Goal: Transaction & Acquisition: Purchase product/service

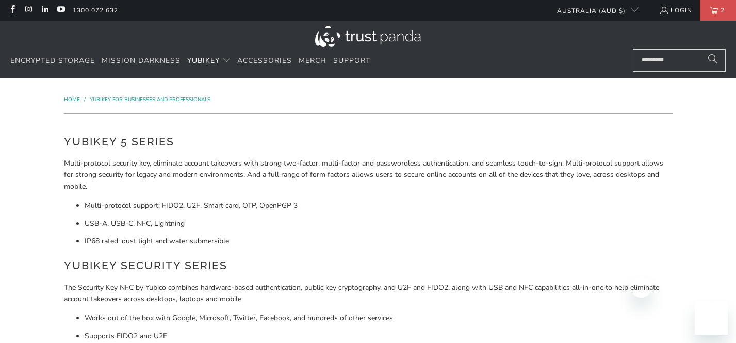
click at [405, 39] on img at bounding box center [368, 36] width 106 height 21
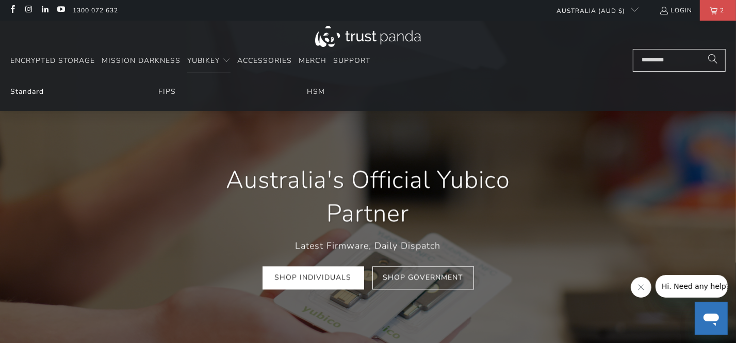
click at [37, 90] on link "Standard" at bounding box center [27, 92] width 34 height 10
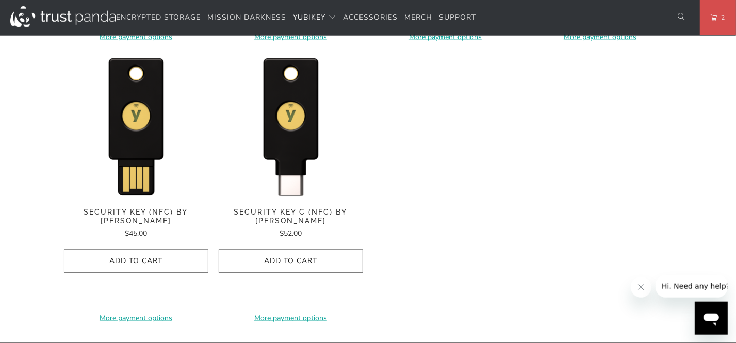
scroll to position [1058, 0]
click at [128, 218] on div "Security Key (NFC) by Yubico $45.00" at bounding box center [136, 222] width 144 height 31
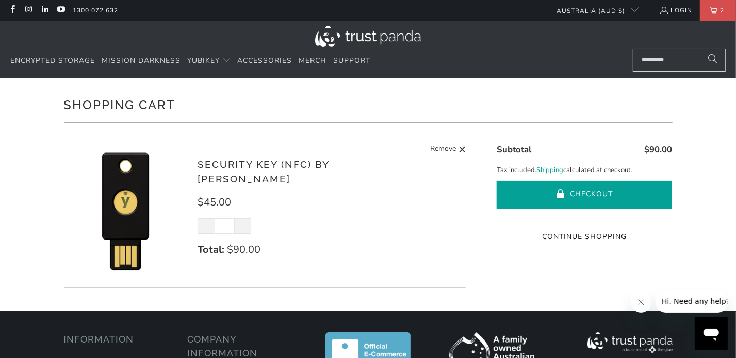
click at [640, 190] on button "Checkout" at bounding box center [583, 195] width 175 height 28
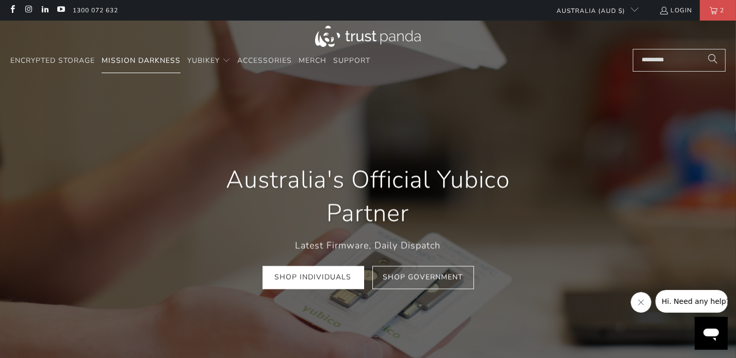
click at [170, 58] on span "Mission Darkness" at bounding box center [141, 61] width 79 height 10
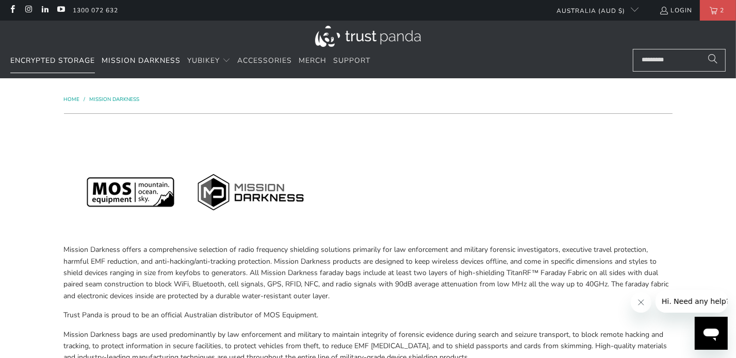
click at [52, 55] on link "Encrypted Storage" at bounding box center [52, 61] width 85 height 24
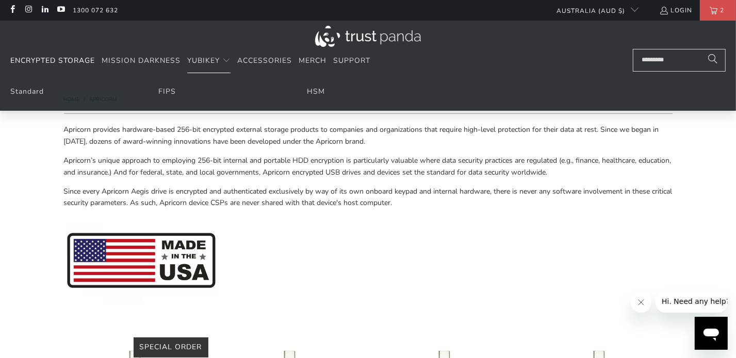
click at [23, 86] on li "Standard" at bounding box center [71, 91] width 122 height 11
click at [23, 92] on link "Standard" at bounding box center [27, 92] width 34 height 10
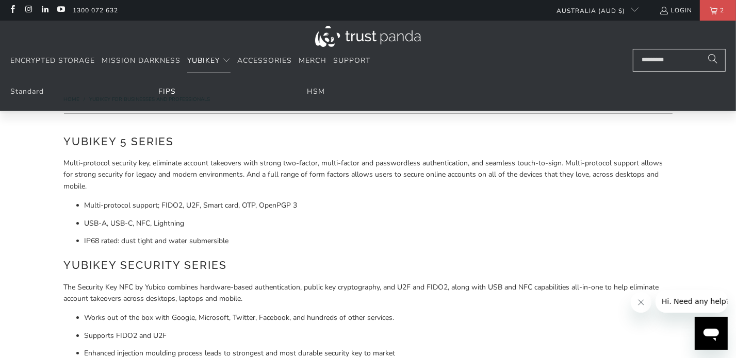
click at [173, 92] on link "FIPS" at bounding box center [167, 92] width 18 height 10
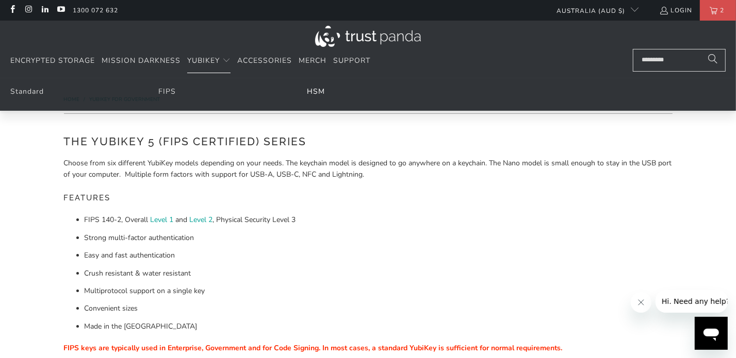
click at [322, 94] on link "HSM" at bounding box center [316, 92] width 18 height 10
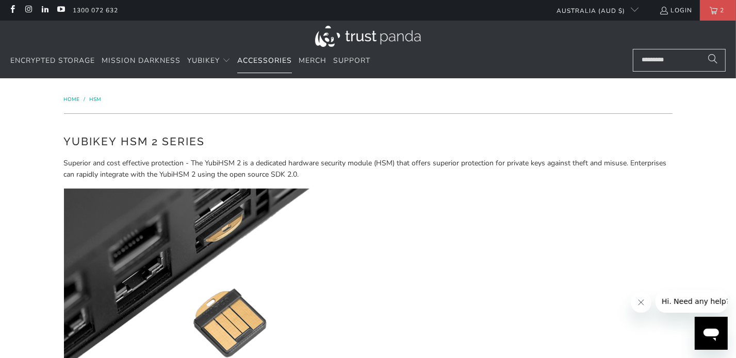
click at [284, 60] on span "Accessories" at bounding box center [264, 61] width 55 height 10
